Goal: Task Accomplishment & Management: Use online tool/utility

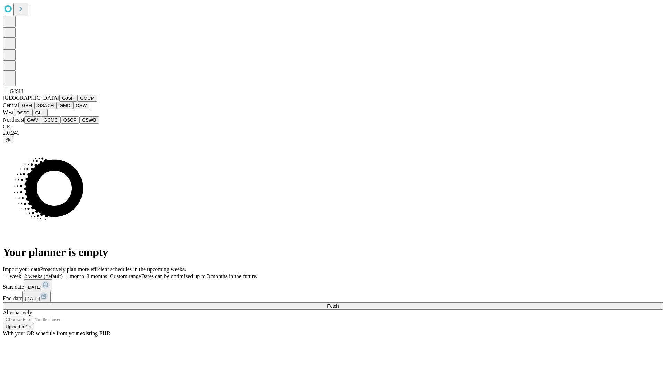
click at [59, 102] on button "GJSH" at bounding box center [68, 98] width 18 height 7
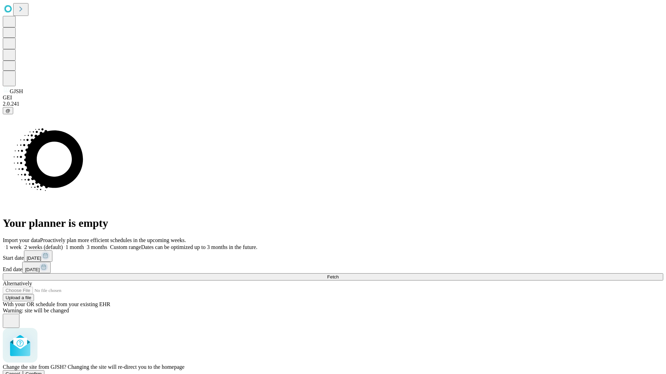
click at [42, 372] on span "Confirm" at bounding box center [34, 374] width 16 height 5
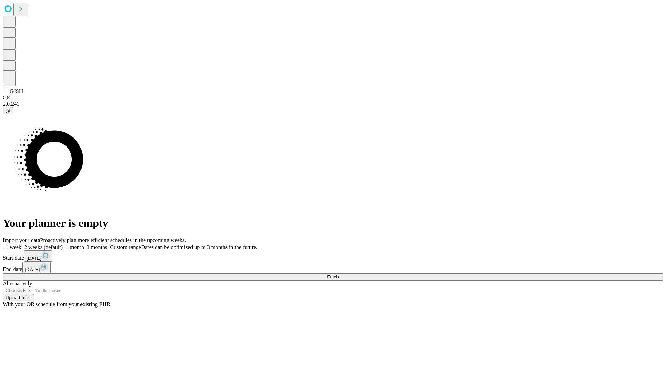
click at [21, 244] on label "1 week" at bounding box center [12, 247] width 19 height 6
click at [338, 275] on span "Fetch" at bounding box center [332, 277] width 11 height 5
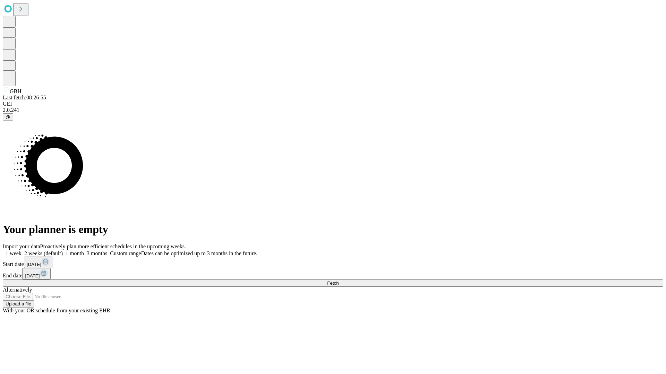
click at [21, 251] on label "1 week" at bounding box center [12, 254] width 19 height 6
click at [338, 281] on span "Fetch" at bounding box center [332, 283] width 11 height 5
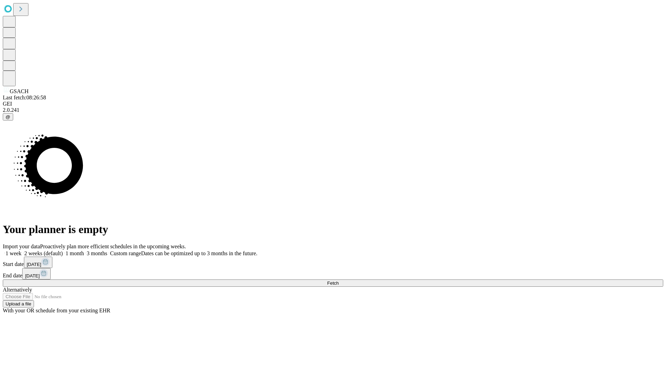
click at [21, 251] on label "1 week" at bounding box center [12, 254] width 19 height 6
click at [338, 281] on span "Fetch" at bounding box center [332, 283] width 11 height 5
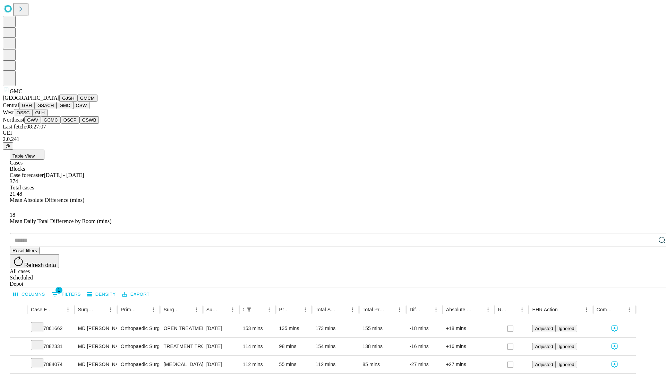
click at [73, 109] on button "OSW" at bounding box center [81, 105] width 17 height 7
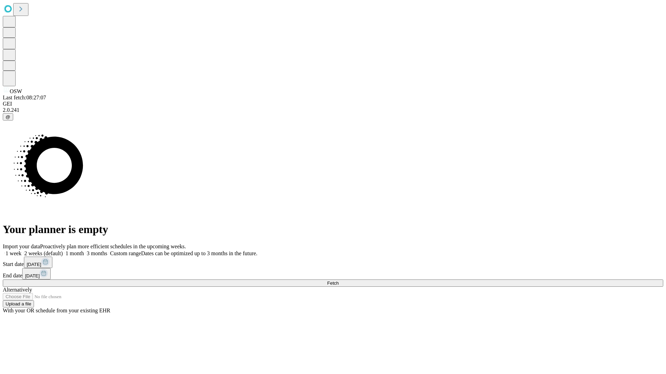
click at [21, 251] on label "1 week" at bounding box center [12, 254] width 19 height 6
click at [338, 281] on span "Fetch" at bounding box center [332, 283] width 11 height 5
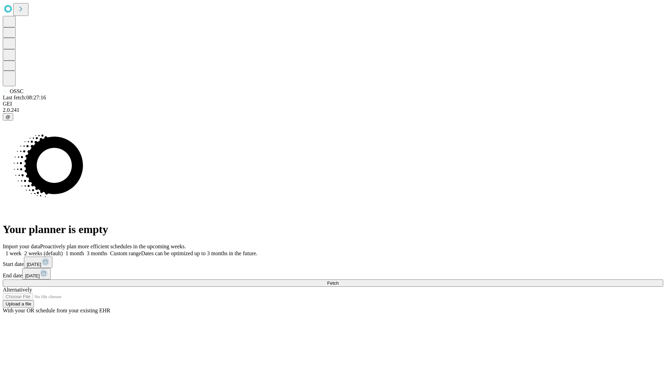
click at [21, 251] on label "1 week" at bounding box center [12, 254] width 19 height 6
click at [338, 281] on span "Fetch" at bounding box center [332, 283] width 11 height 5
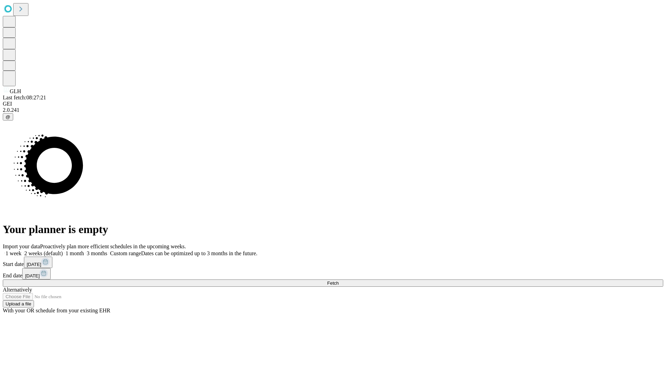
click at [338, 281] on span "Fetch" at bounding box center [332, 283] width 11 height 5
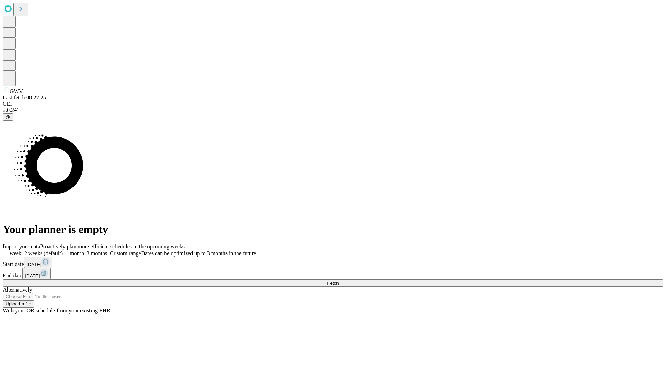
click at [21, 251] on label "1 week" at bounding box center [12, 254] width 19 height 6
click at [338, 281] on span "Fetch" at bounding box center [332, 283] width 11 height 5
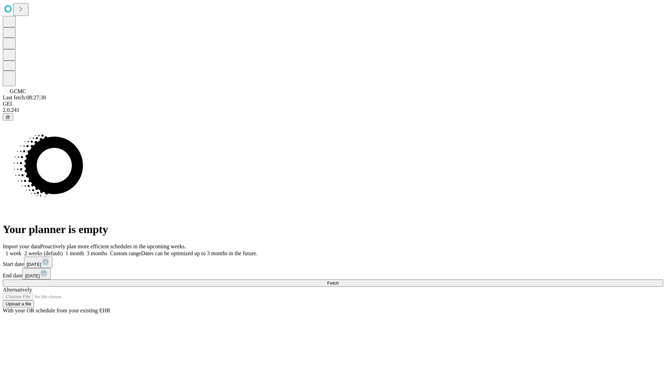
click at [338, 281] on span "Fetch" at bounding box center [332, 283] width 11 height 5
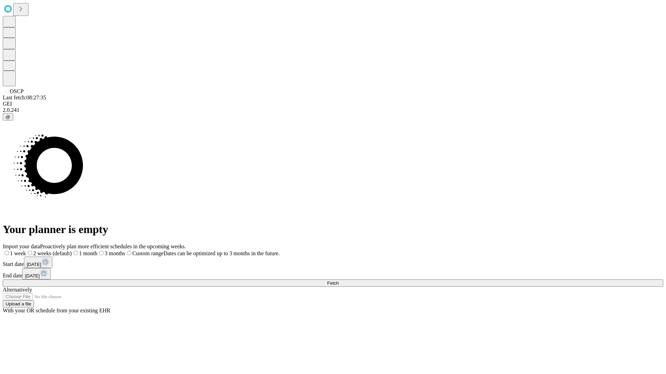
click at [26, 251] on label "1 week" at bounding box center [14, 254] width 23 height 6
click at [338, 281] on span "Fetch" at bounding box center [332, 283] width 11 height 5
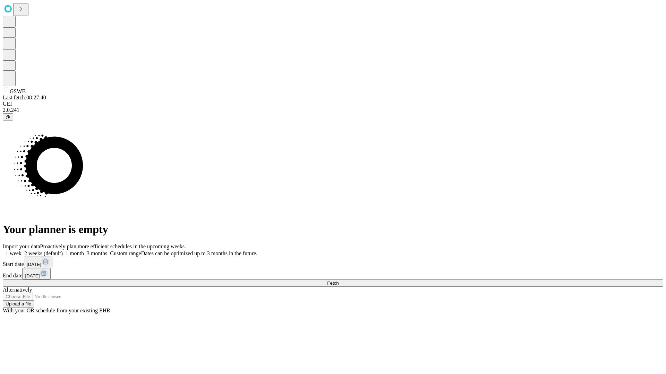
click at [21, 251] on label "1 week" at bounding box center [12, 254] width 19 height 6
click at [338, 281] on span "Fetch" at bounding box center [332, 283] width 11 height 5
